Goal: Check status: Check status

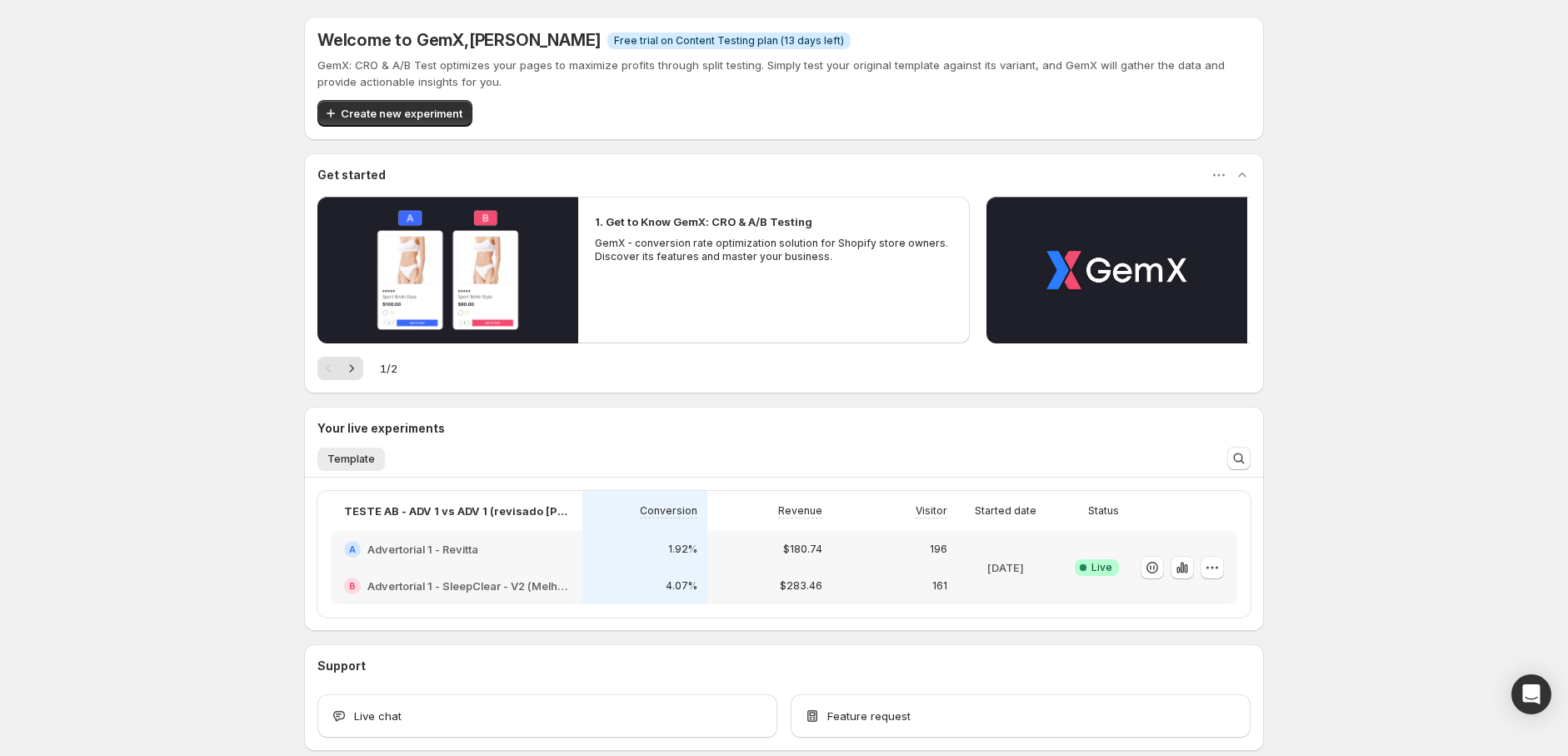
click at [622, 553] on div "1.92%" at bounding box center [645, 549] width 105 height 17
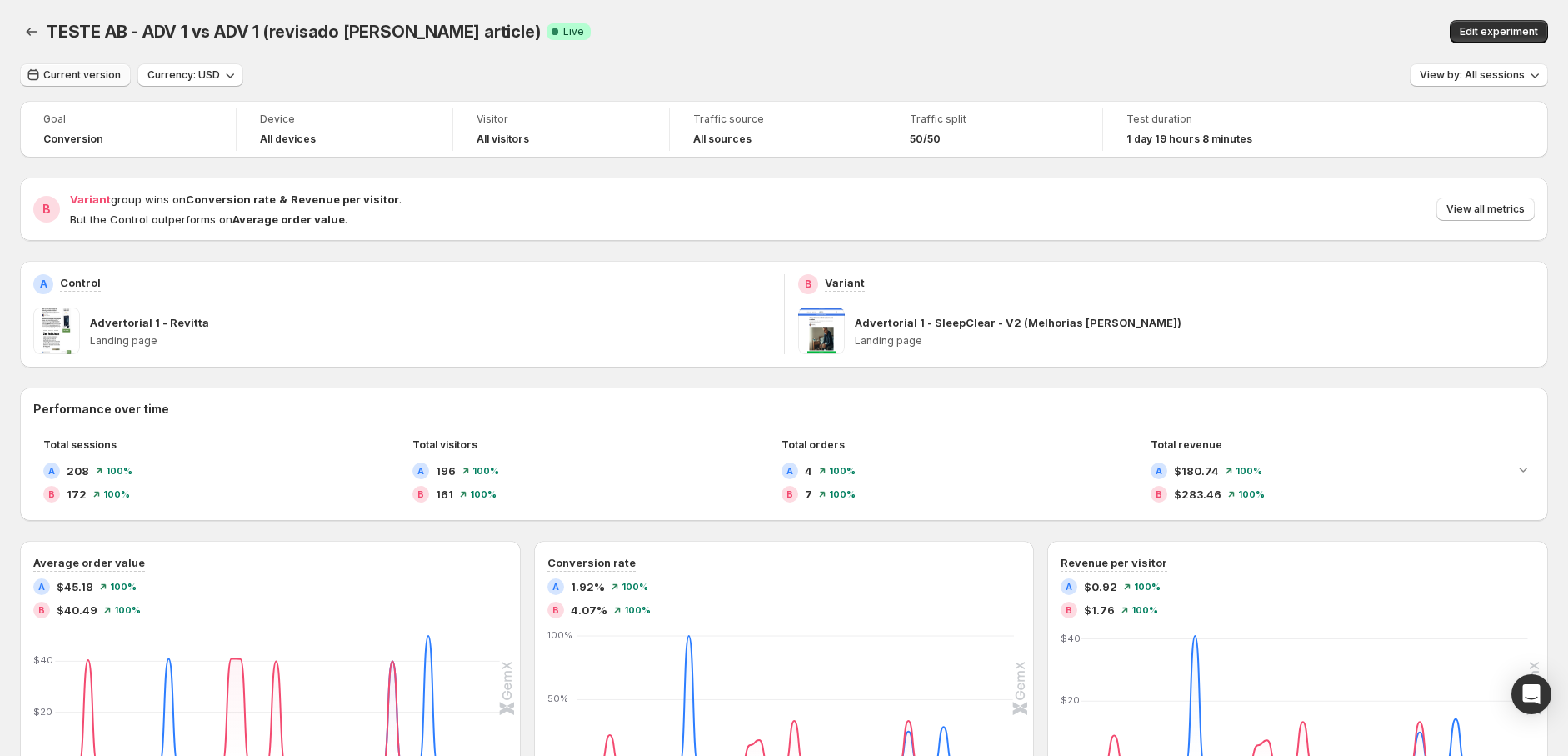
click at [88, 77] on span "Current version" at bounding box center [82, 75] width 78 height 13
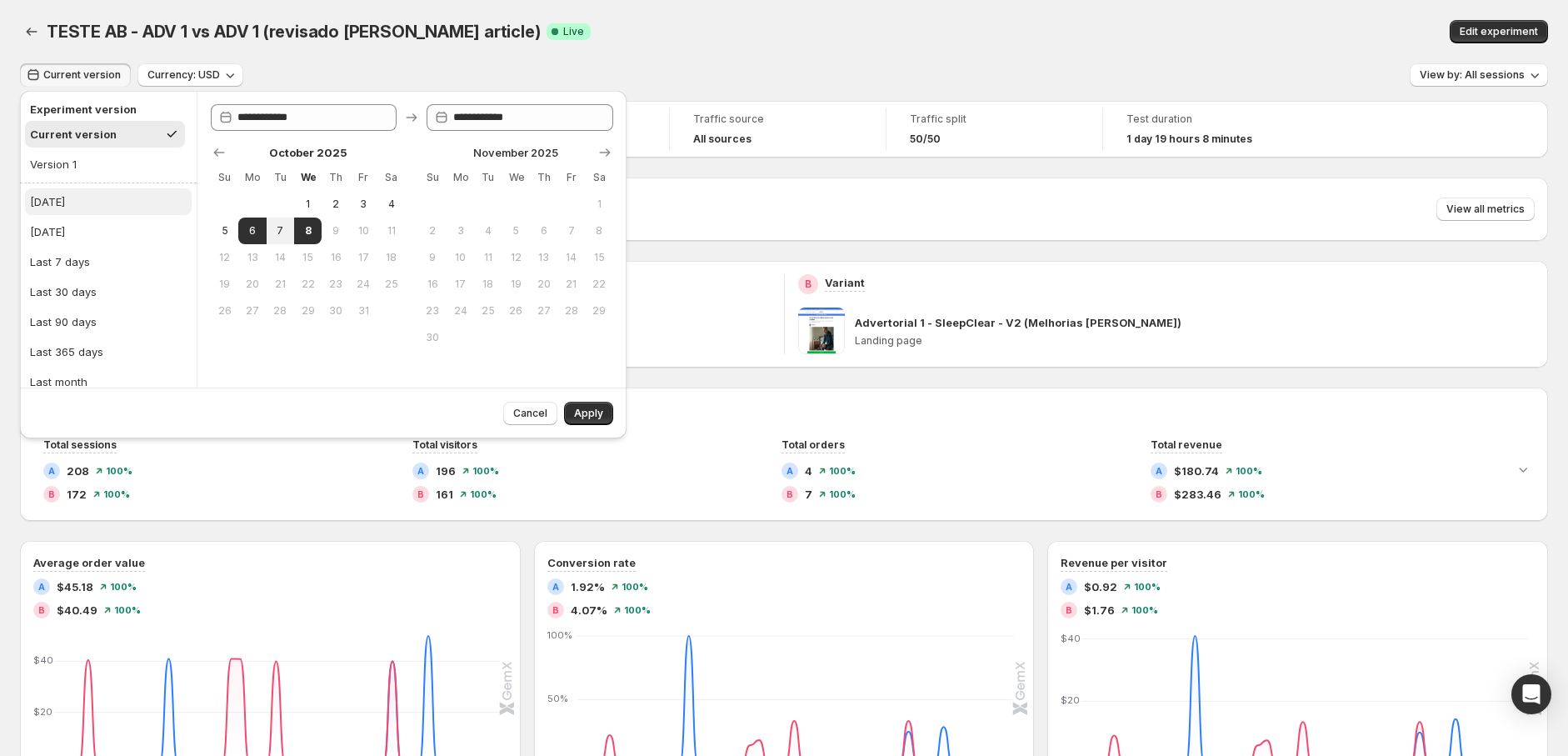
click at [97, 196] on button "[DATE]" at bounding box center [107, 202] width 166 height 26
type input "**********"
click at [588, 418] on span "Apply" at bounding box center [588, 413] width 29 height 13
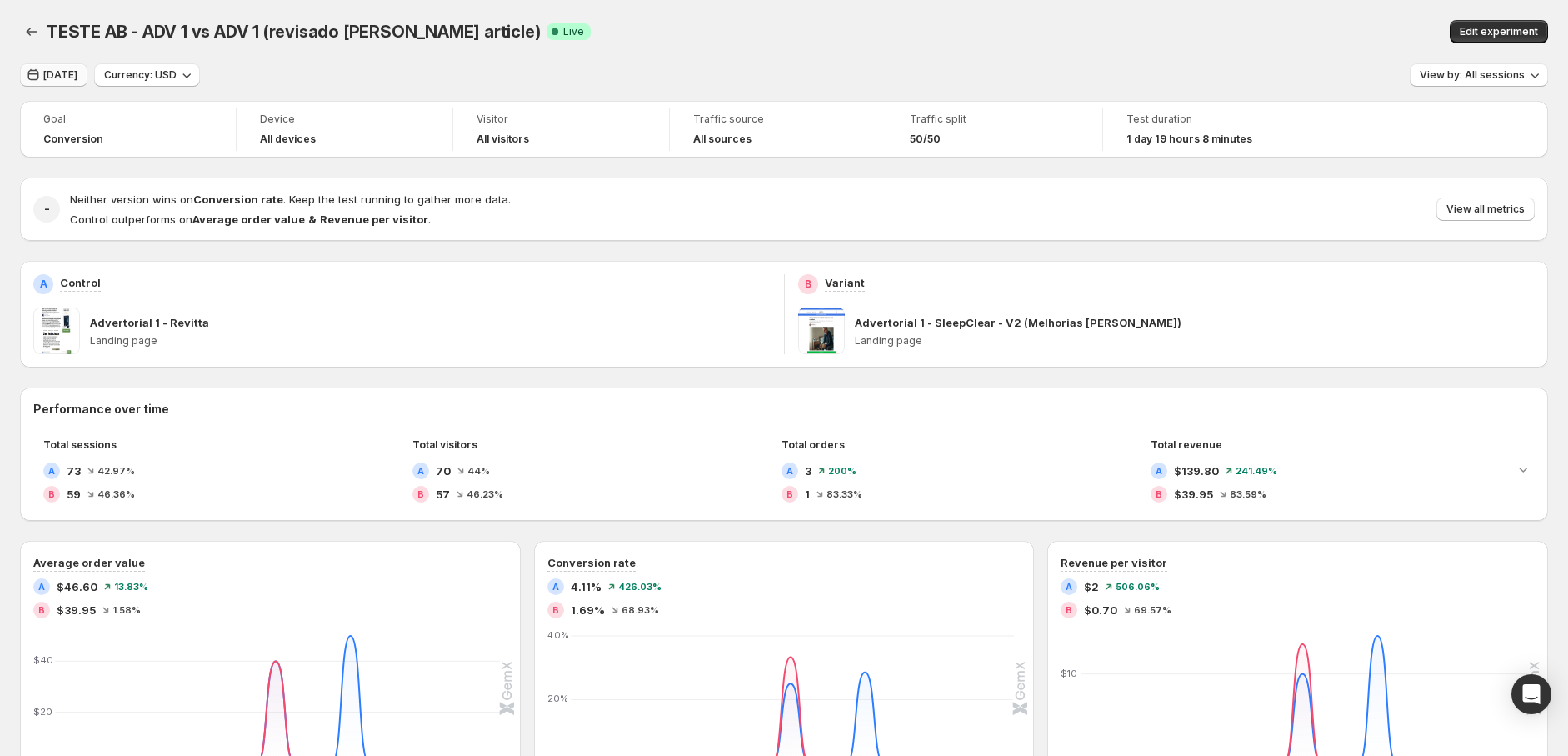
click at [52, 74] on span "[DATE]" at bounding box center [60, 75] width 34 height 13
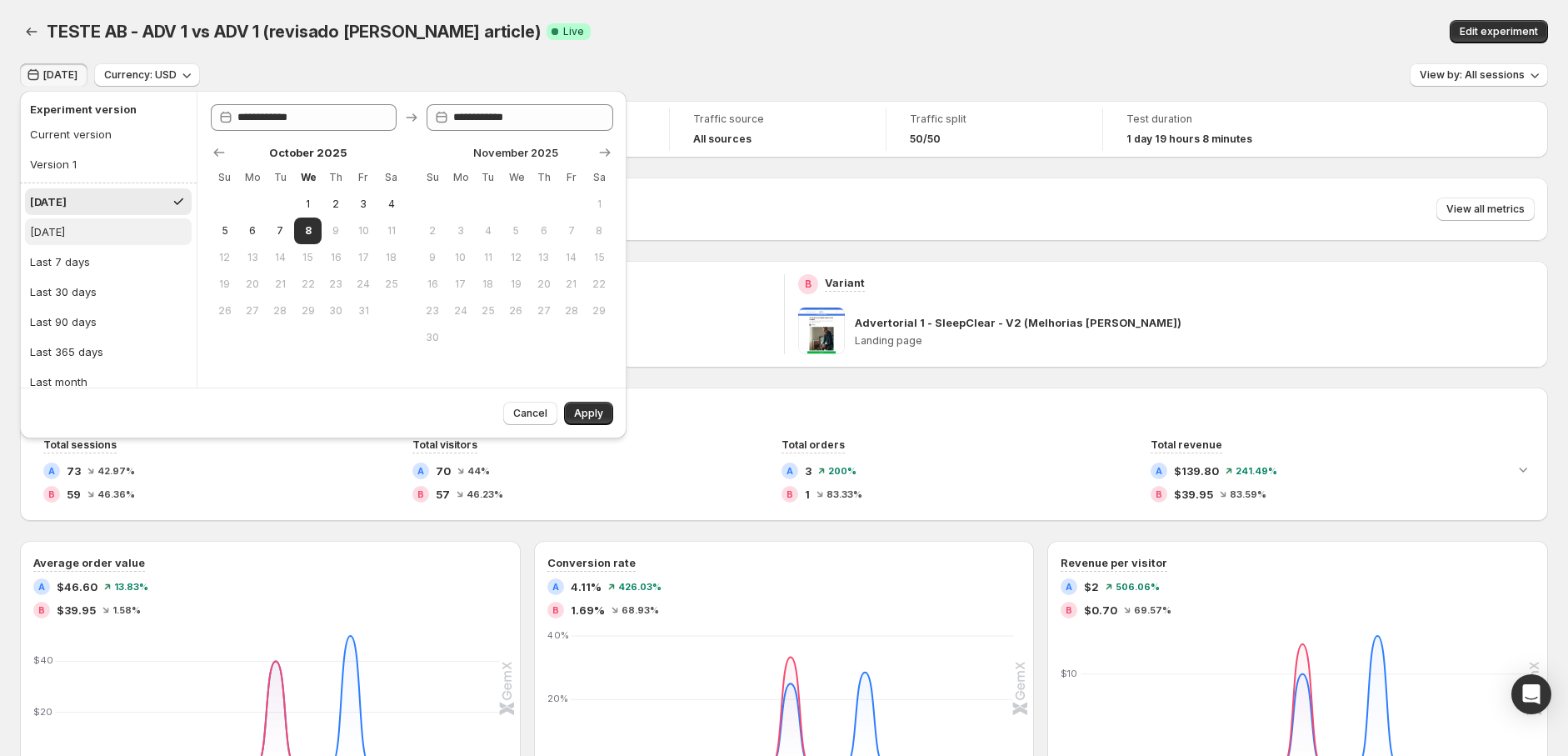
click at [82, 229] on button "[DATE]" at bounding box center [107, 232] width 166 height 26
type input "**********"
click at [590, 406] on button "Apply" at bounding box center [588, 413] width 49 height 23
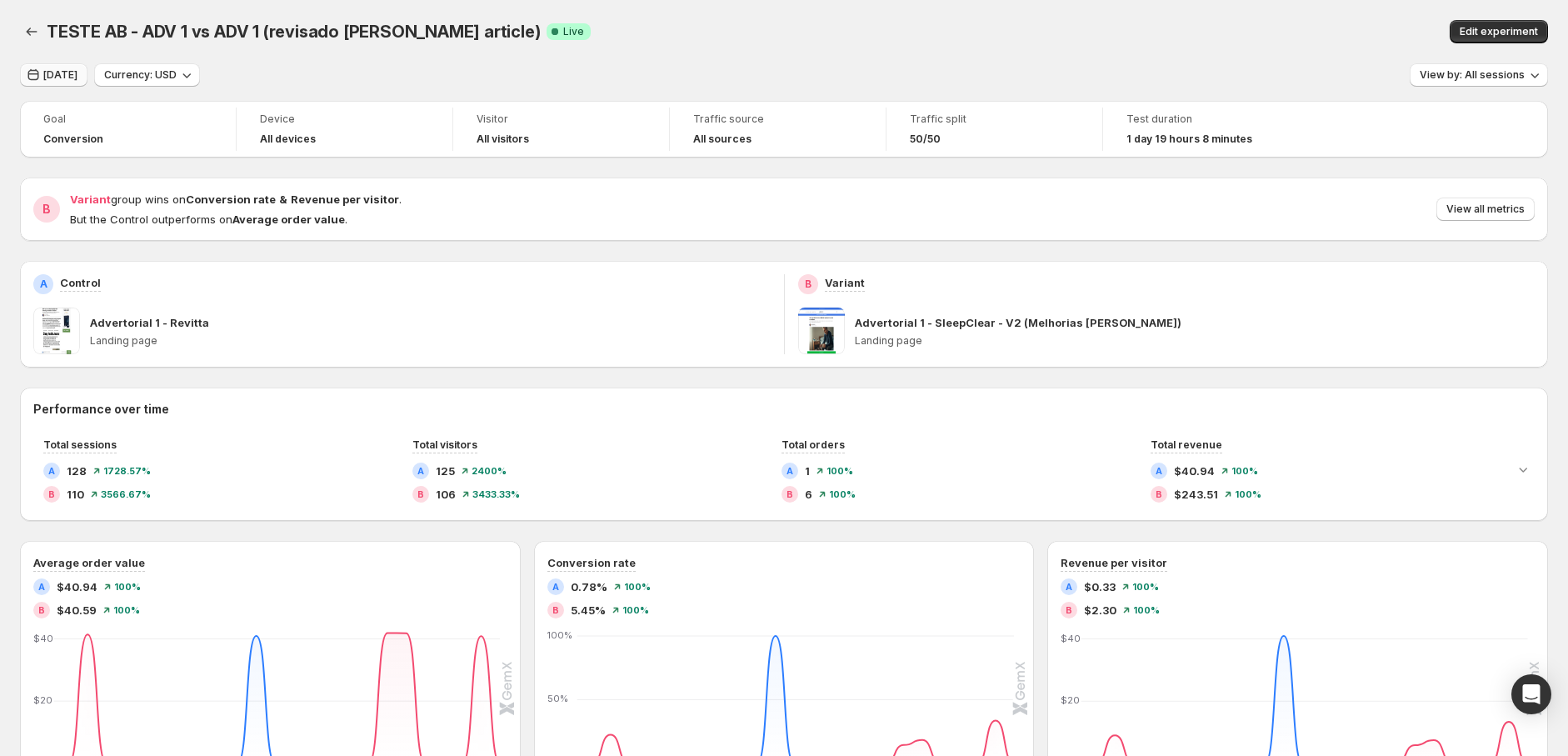
click at [75, 80] on span "[DATE]" at bounding box center [60, 75] width 34 height 13
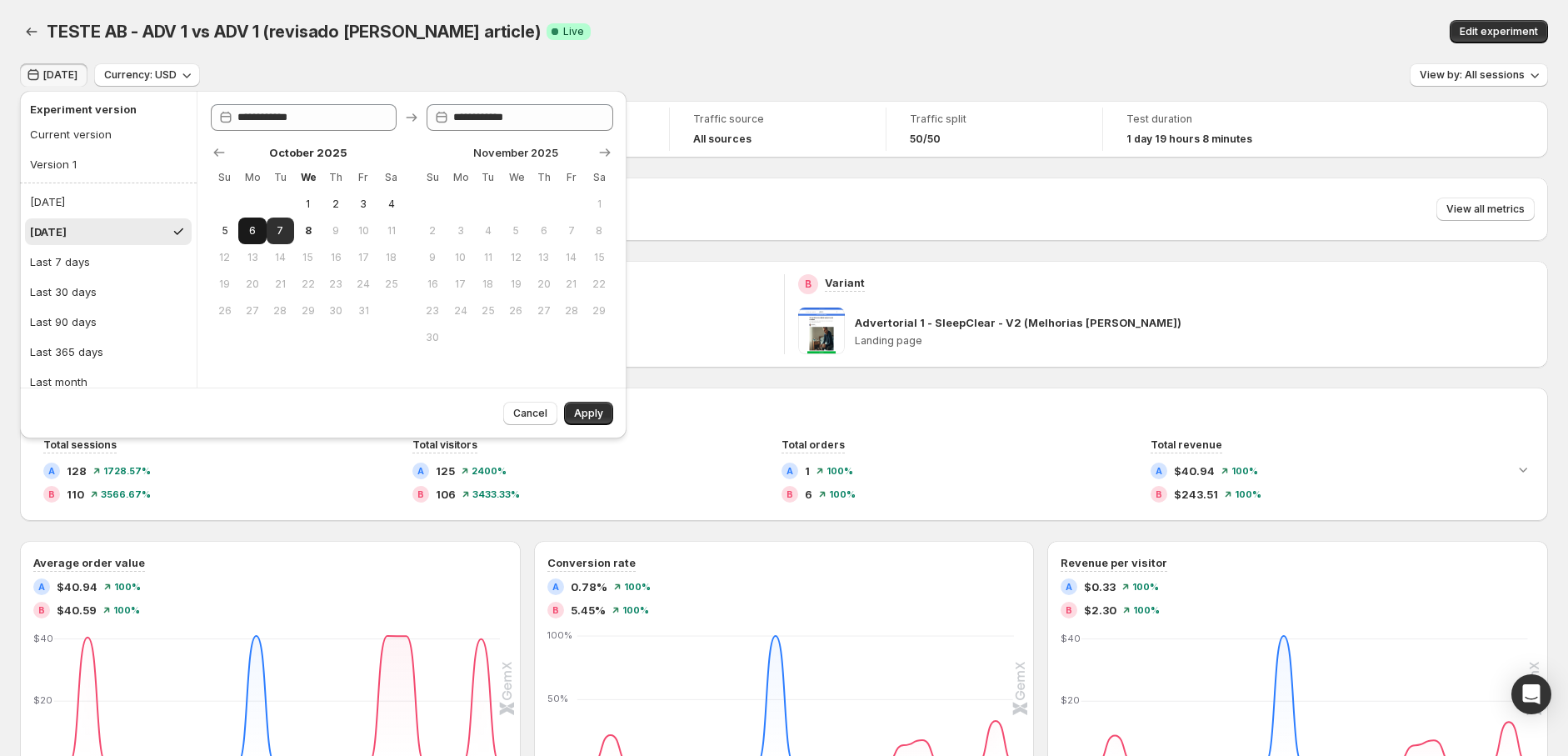
click at [240, 225] on button "6" at bounding box center [252, 231] width 27 height 26
type input "**********"
click at [248, 226] on span "6" at bounding box center [252, 230] width 14 height 13
click at [598, 409] on span "Apply" at bounding box center [588, 413] width 29 height 13
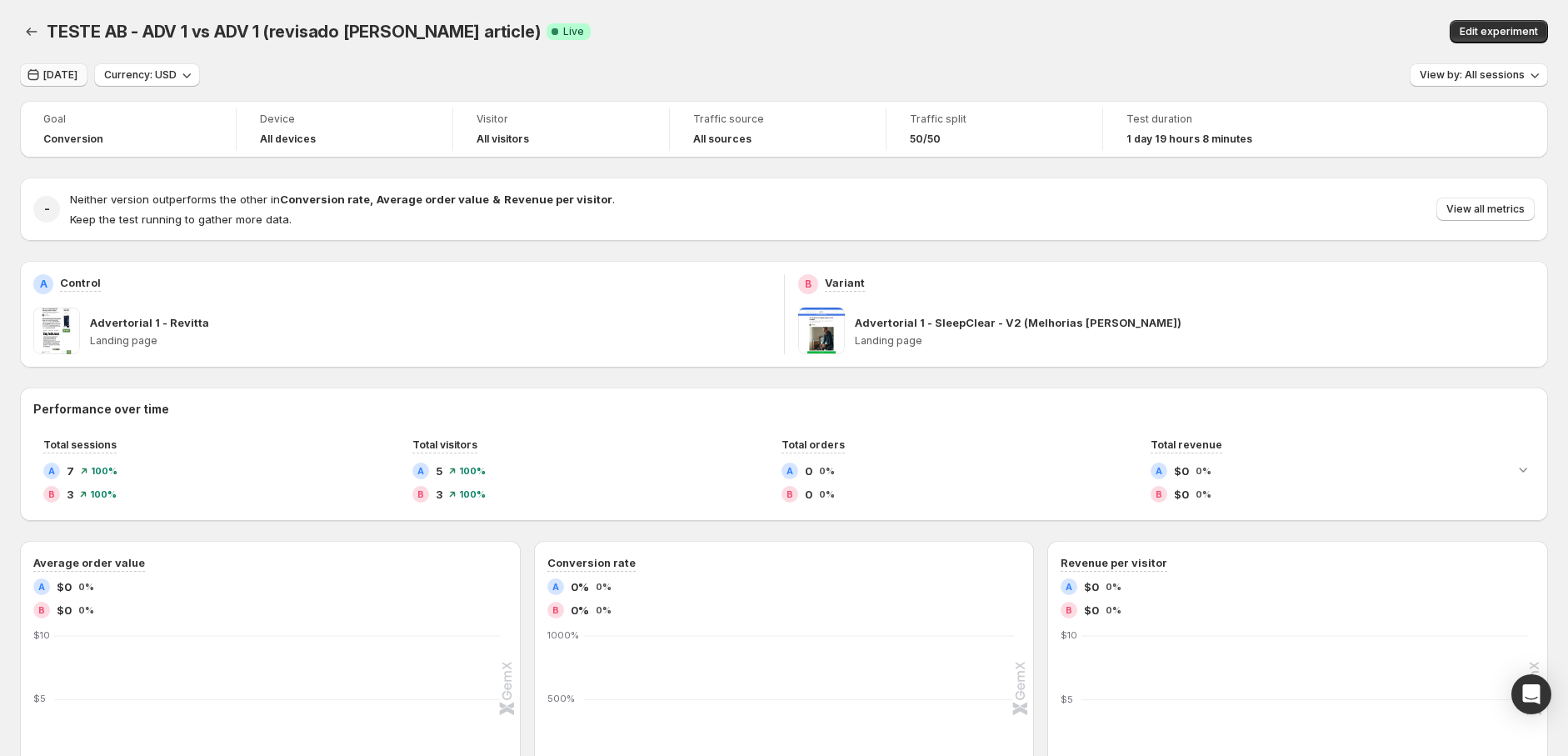
click at [78, 82] on button "[DATE]" at bounding box center [54, 75] width 68 height 23
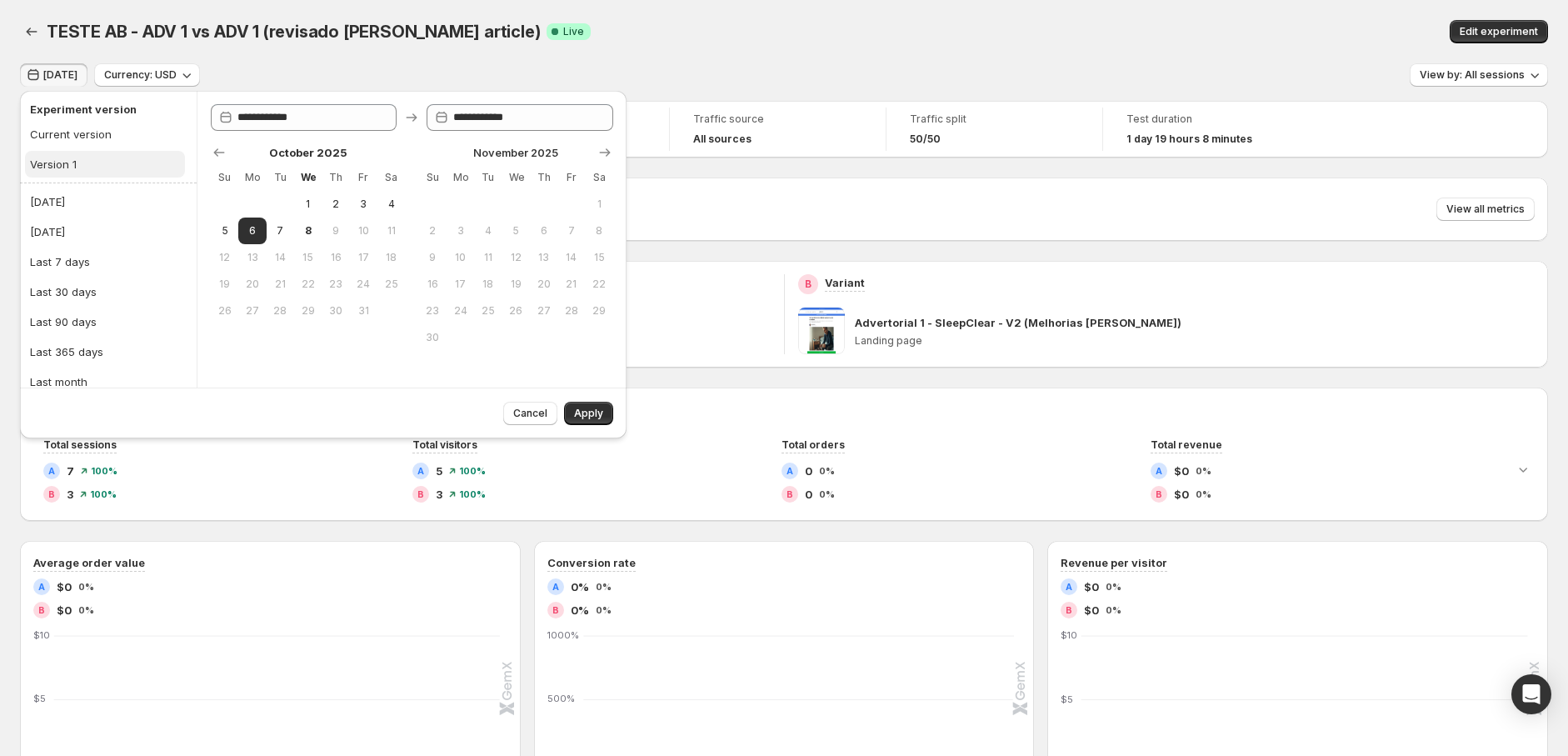
click at [86, 158] on button "Version 1" at bounding box center [105, 164] width 160 height 26
click at [603, 404] on button "Apply" at bounding box center [588, 413] width 49 height 23
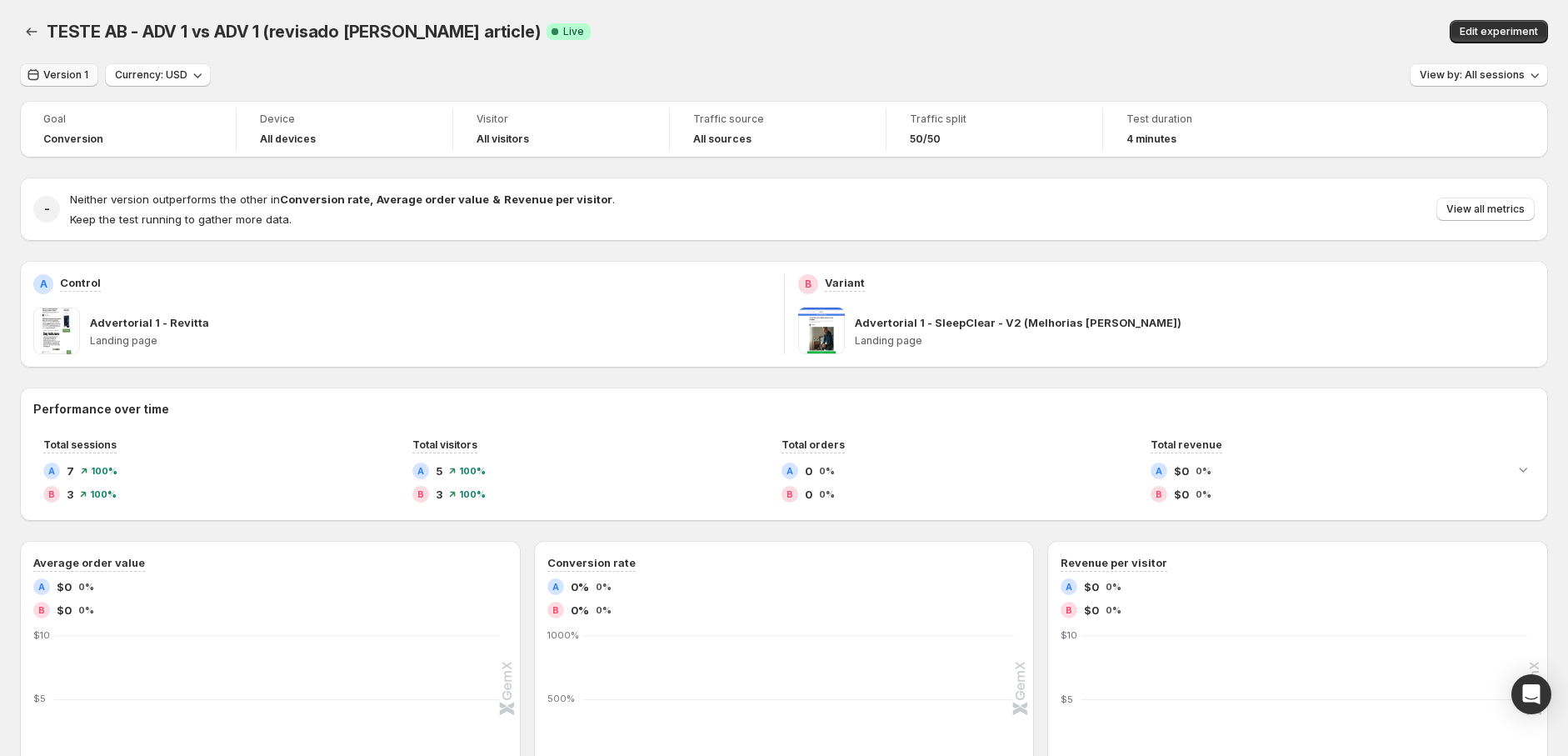
click at [70, 75] on span "Version 1" at bounding box center [65, 75] width 45 height 13
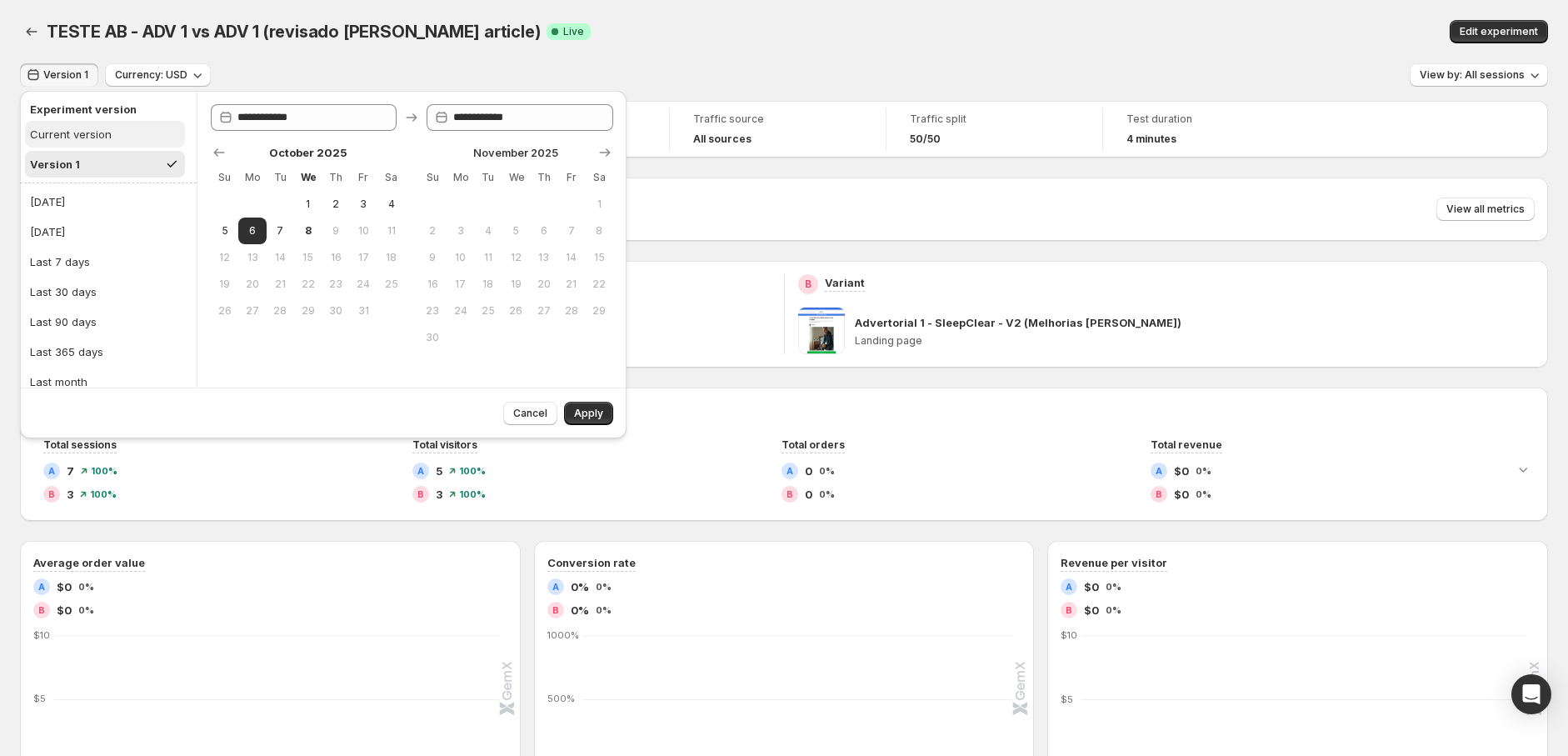
click at [86, 124] on button "Current version" at bounding box center [105, 134] width 160 height 26
type input "**********"
click at [581, 403] on button "Apply" at bounding box center [588, 413] width 49 height 23
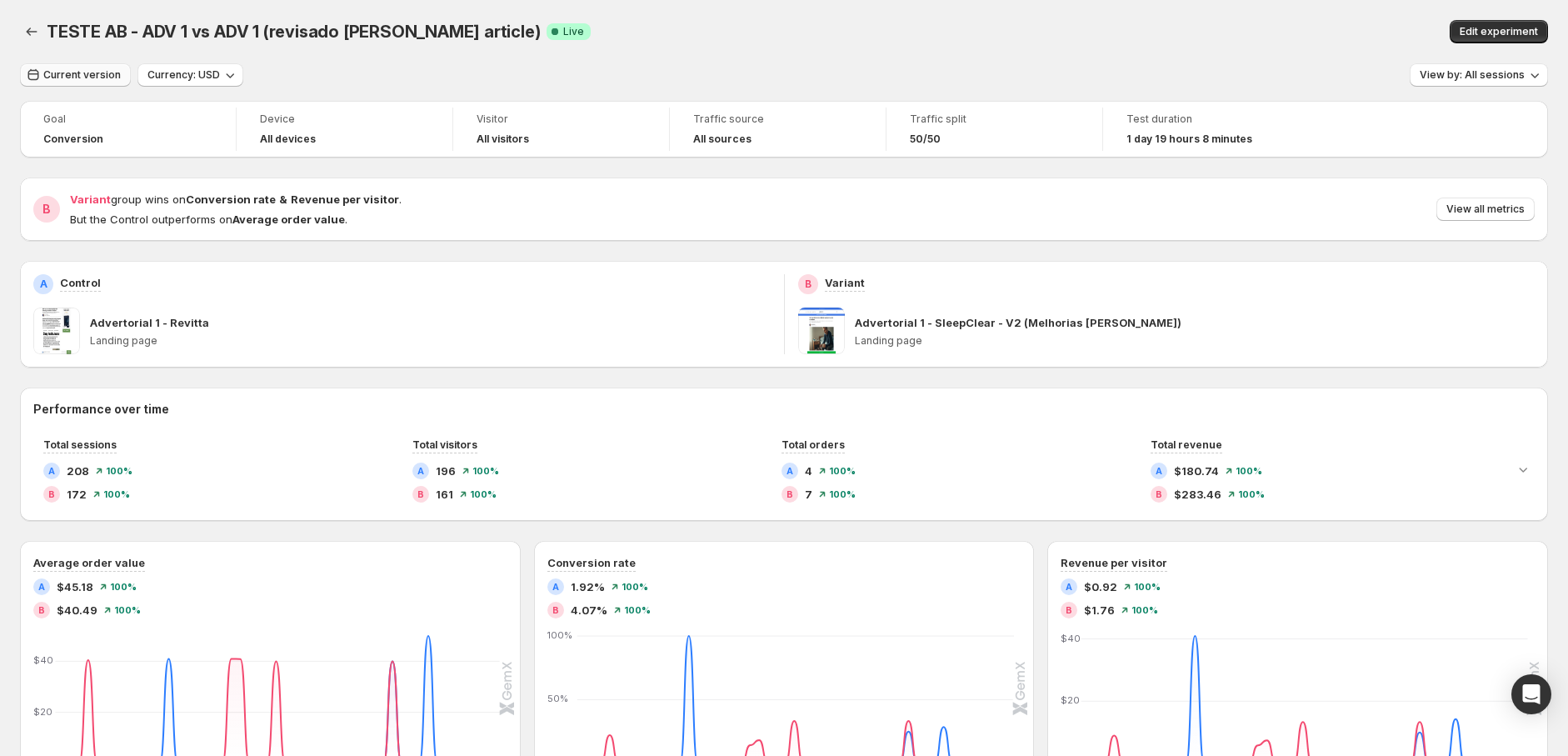
click at [85, 75] on span "Current version" at bounding box center [82, 75] width 78 height 13
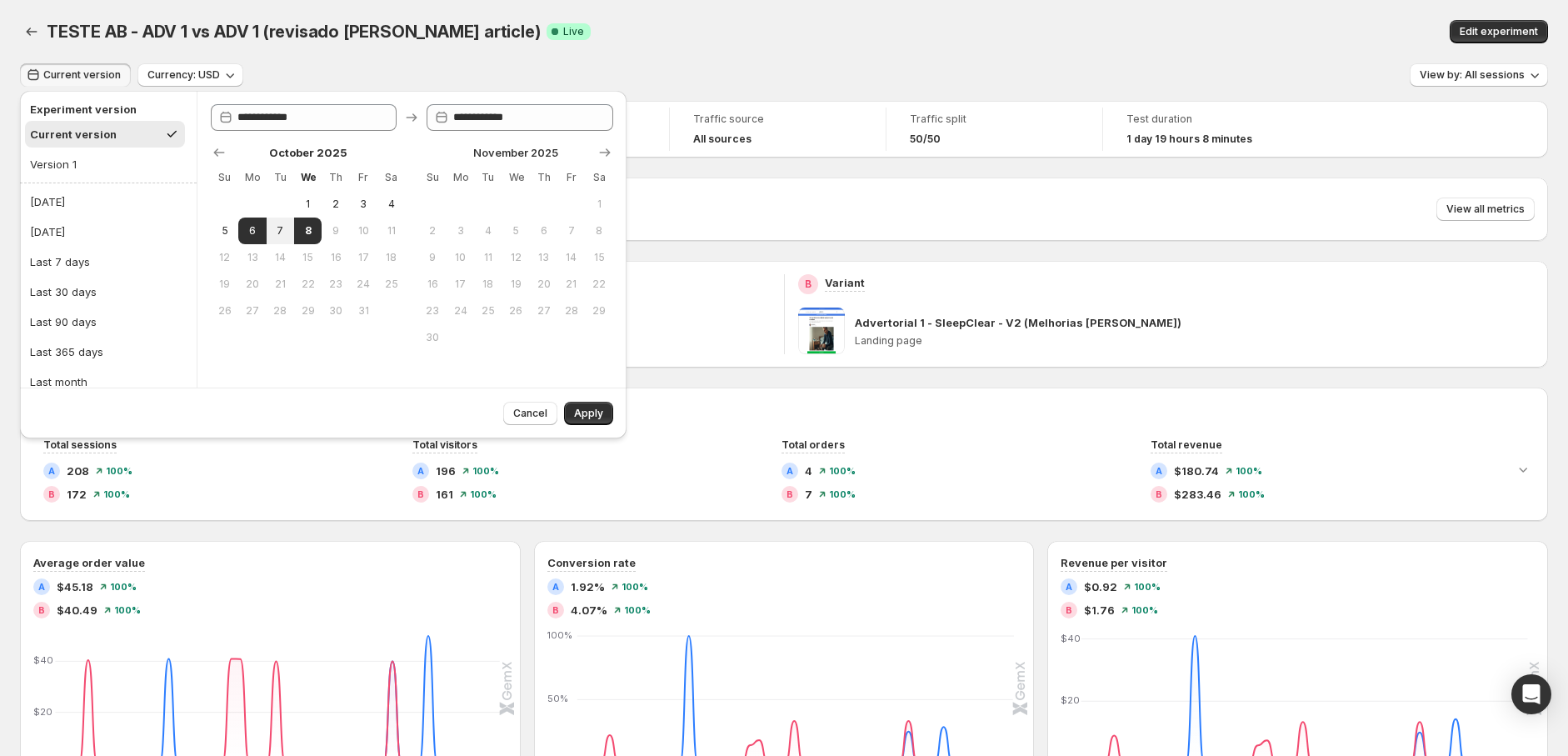
click at [706, 295] on div "A Control Advertorial 1 - Revitta Landing page" at bounding box center [402, 314] width 737 height 80
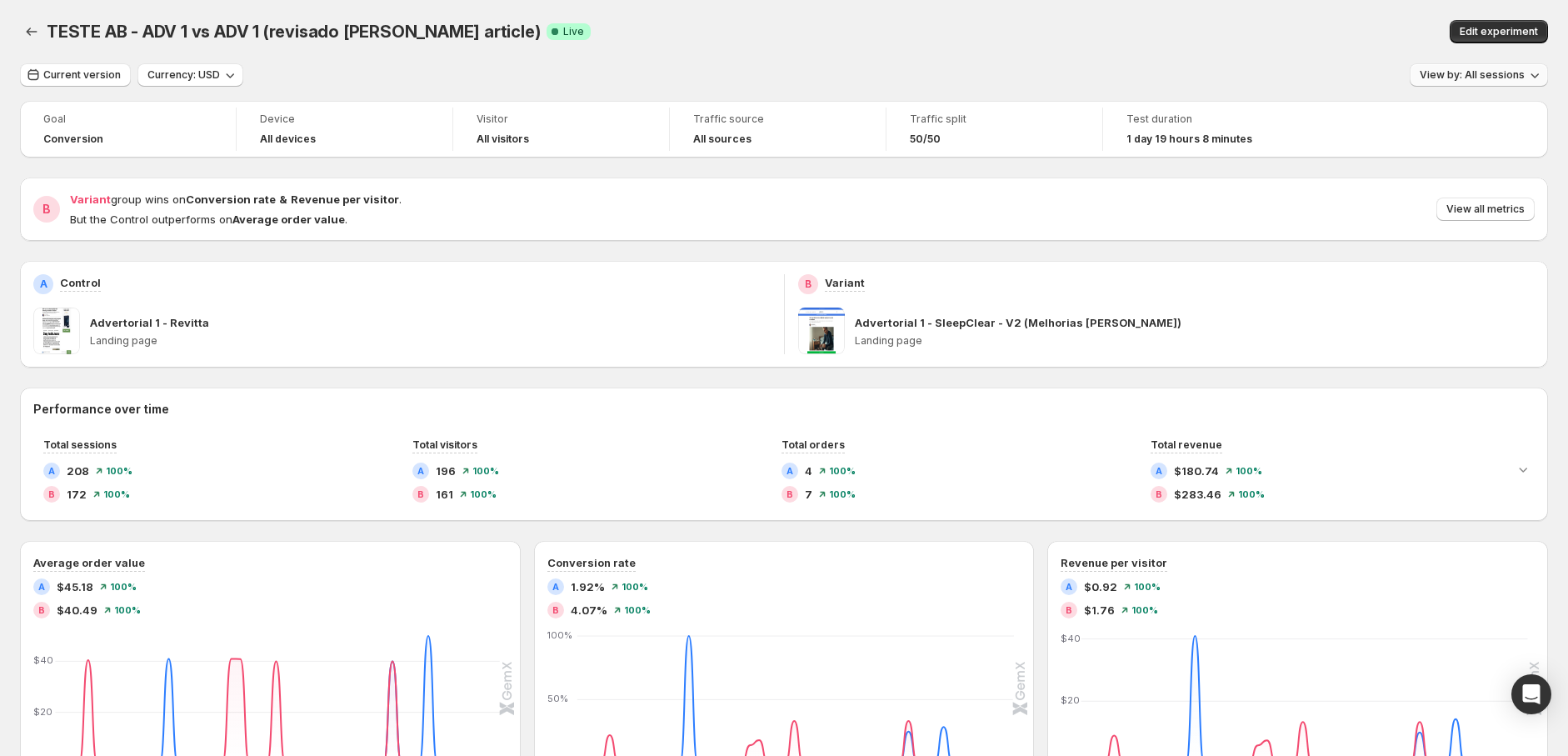
click at [1498, 70] on span "View by: All sessions" at bounding box center [1472, 75] width 105 height 13
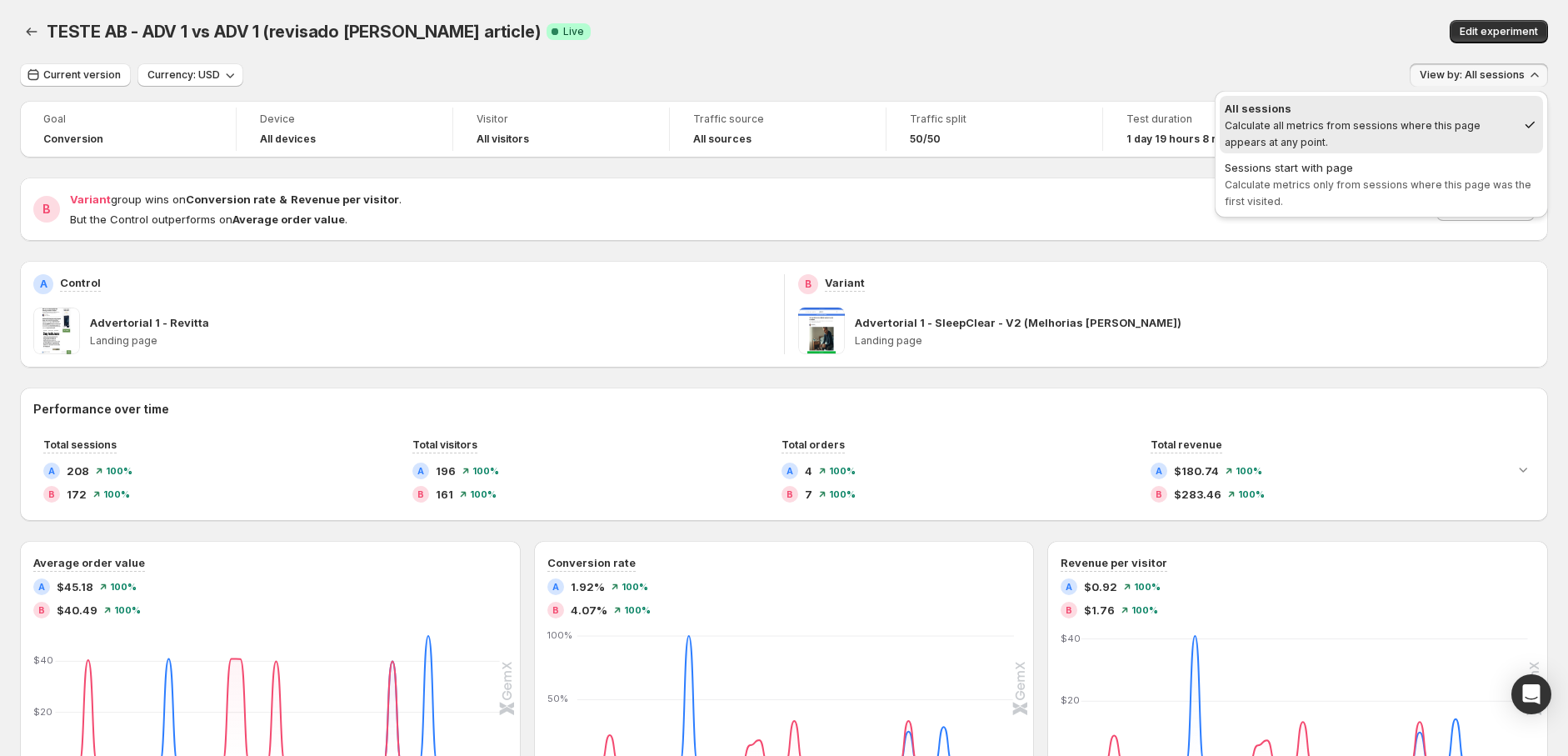
click at [1493, 70] on span "View by: All sessions" at bounding box center [1472, 75] width 105 height 13
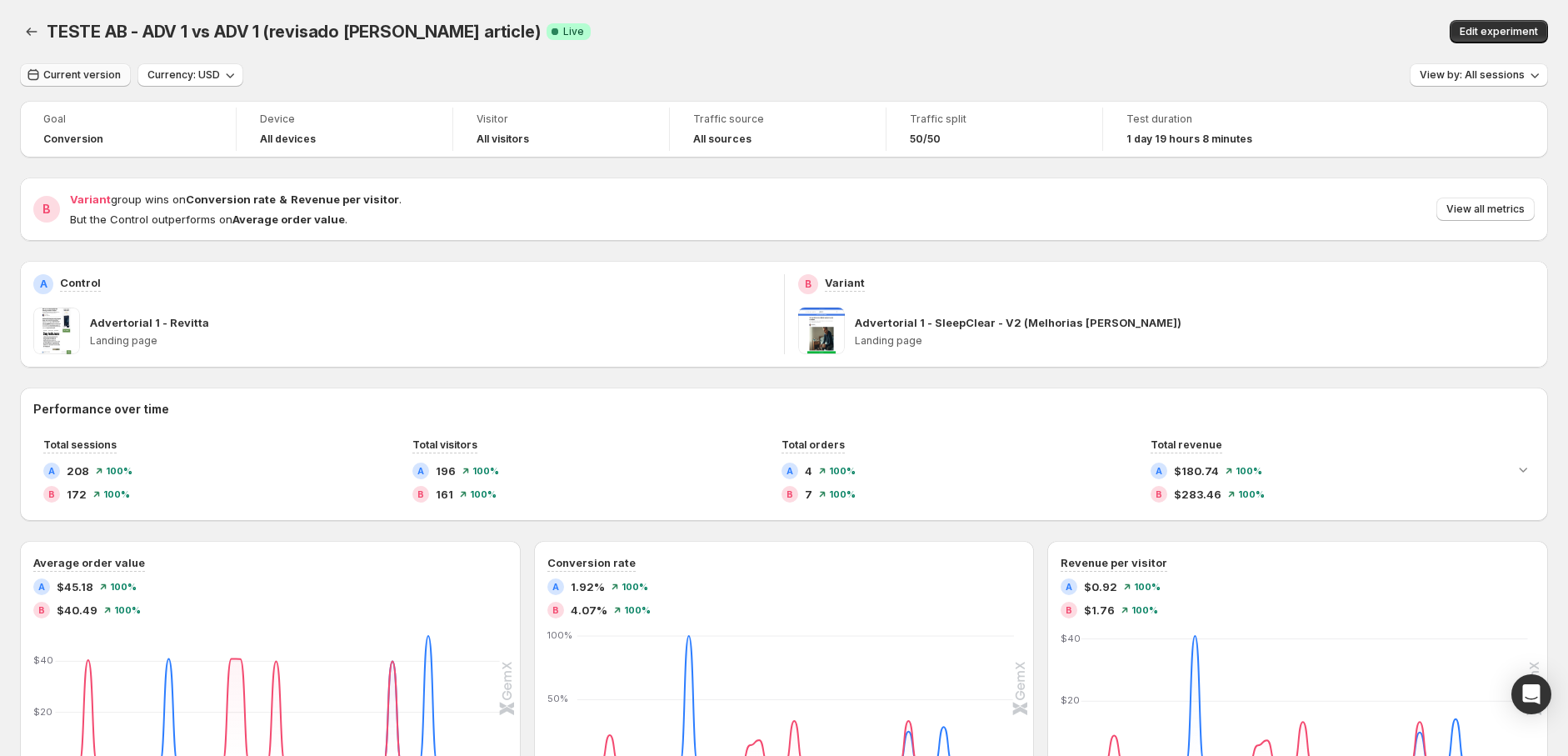
click at [103, 73] on span "Current version" at bounding box center [82, 75] width 78 height 13
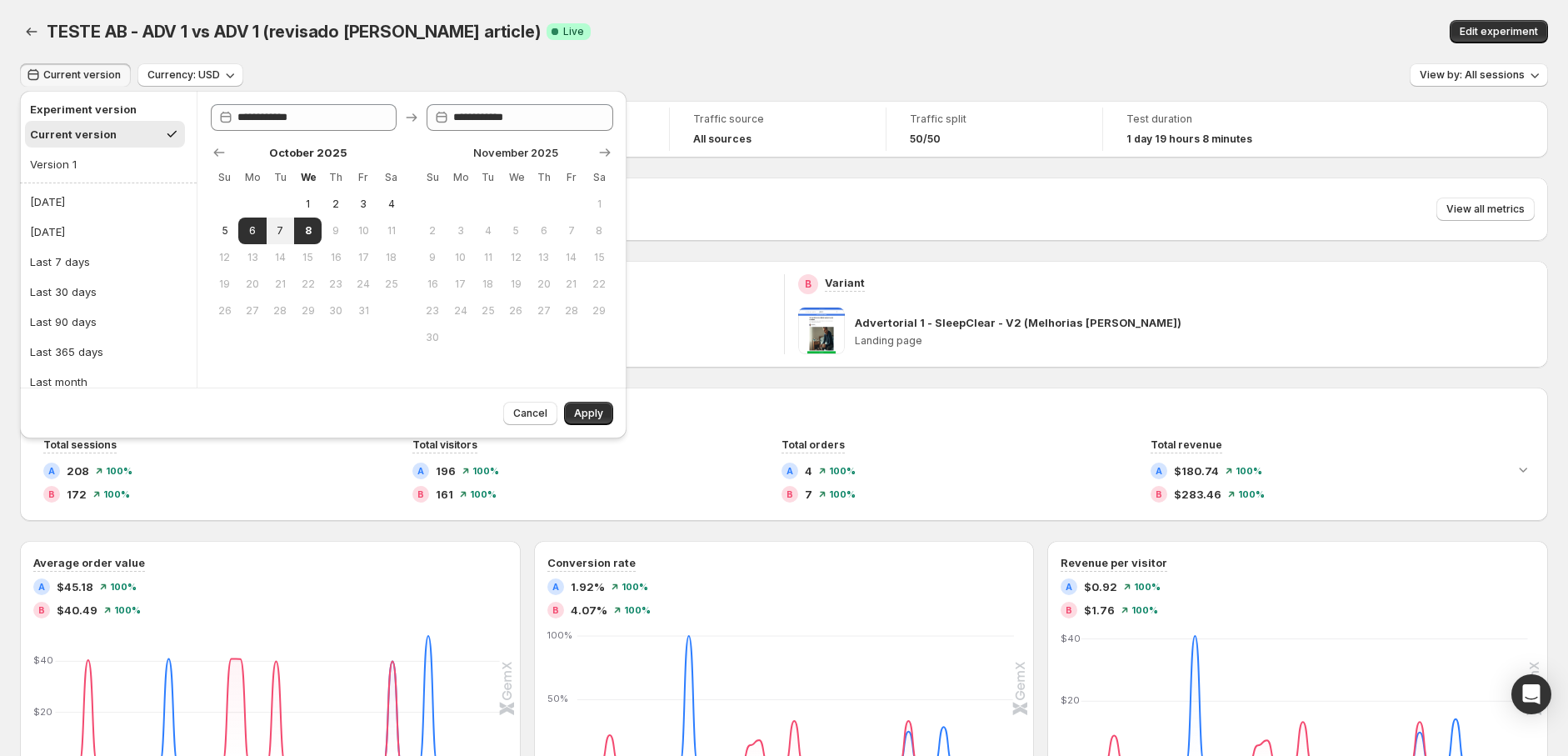
click at [456, 69] on div "Current version Currency: USD View by: All sessions" at bounding box center [784, 75] width 1528 height 24
